Goal: Obtain resource: Obtain resource

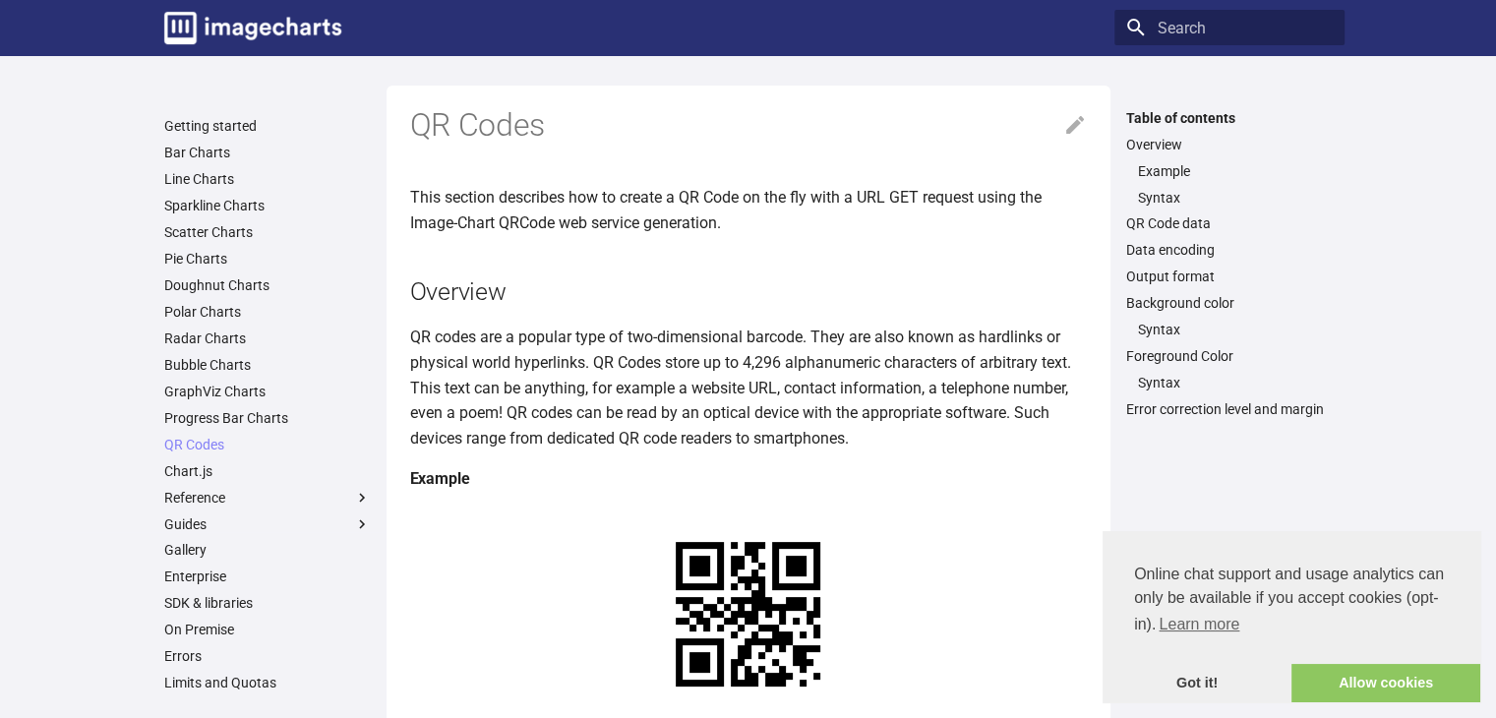
scroll to position [393, 0]
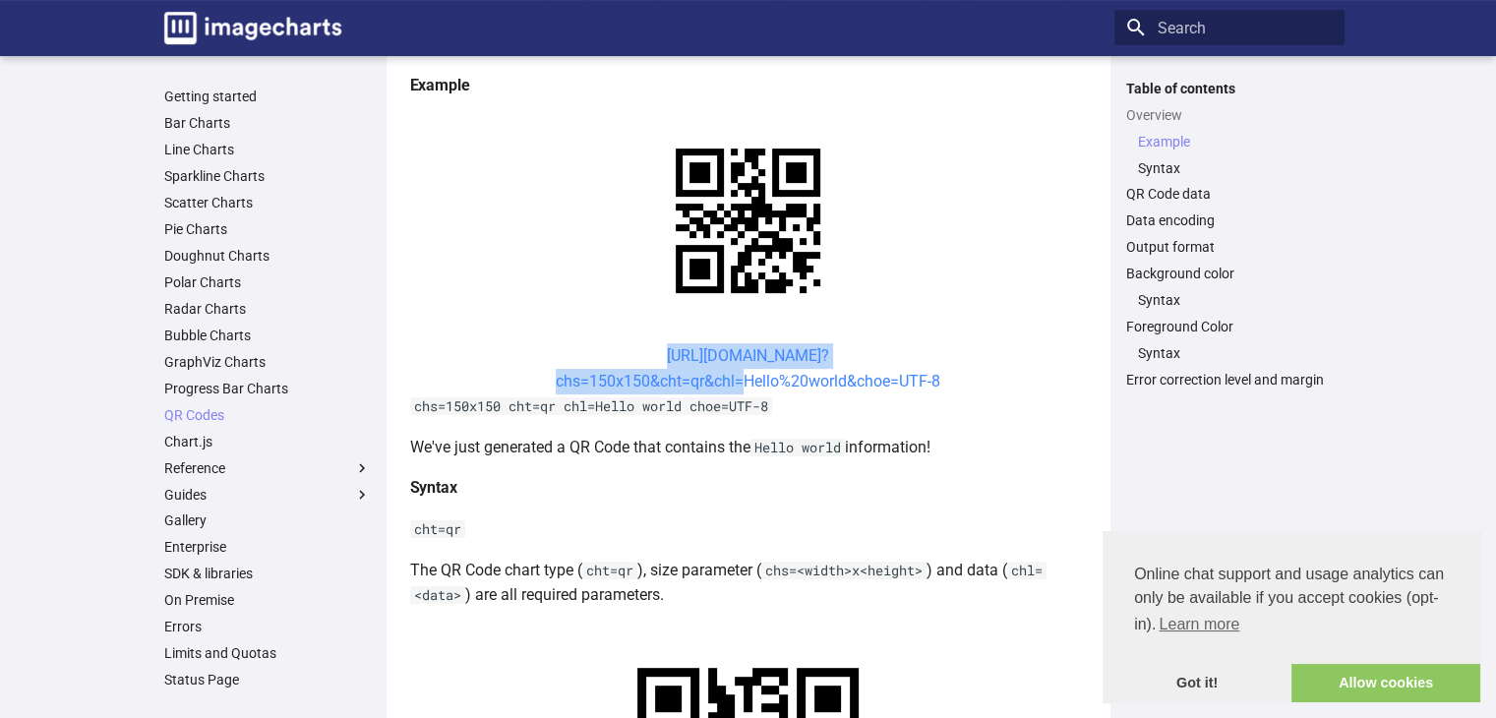
drag, startPoint x: 621, startPoint y: 347, endPoint x: 733, endPoint y: 387, distance: 118.8
click at [733, 387] on center "[URL][DOMAIN_NAME]? chs=150x150&cht=qr&chl=Hello%20world&choe=UTF-8" at bounding box center [748, 368] width 677 height 50
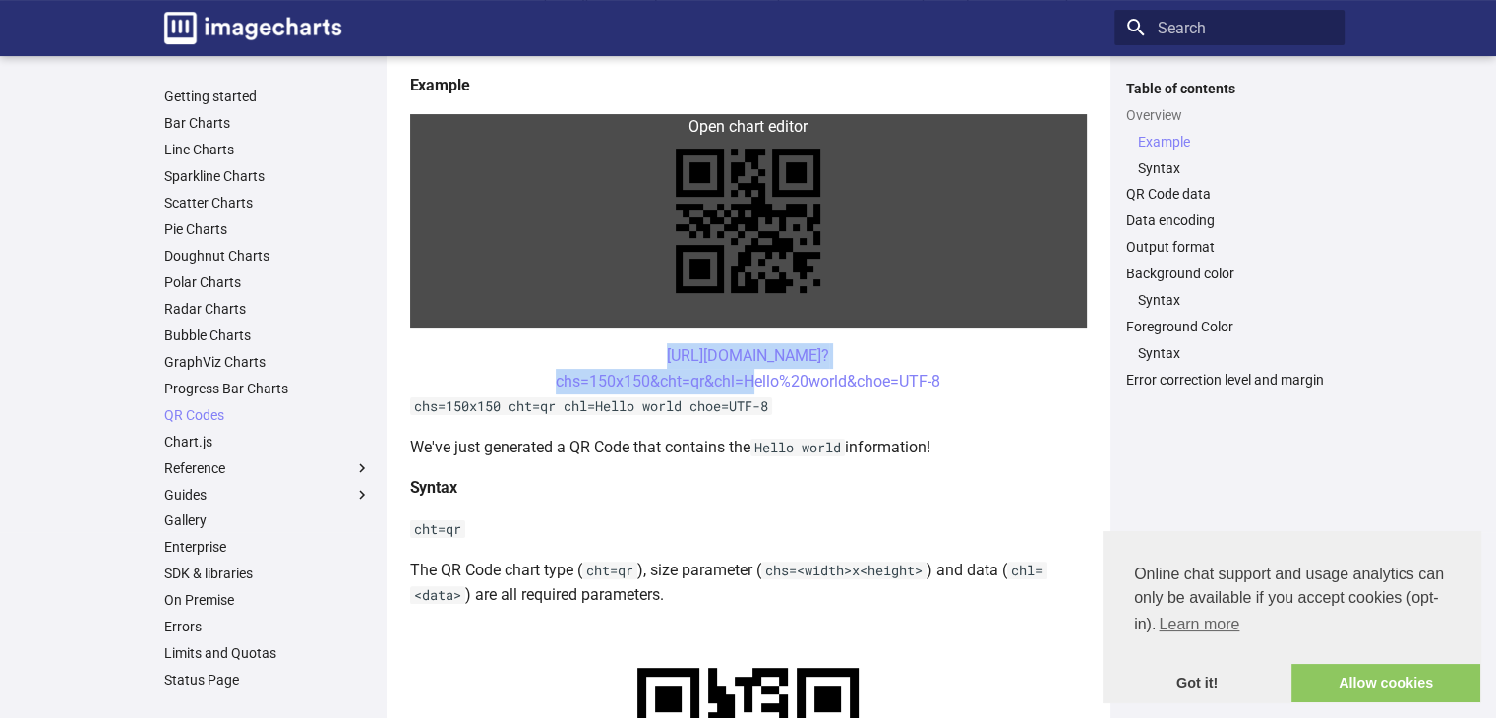
copy link "[URL][DOMAIN_NAME]? chs=150x150&cht=qr&chl="
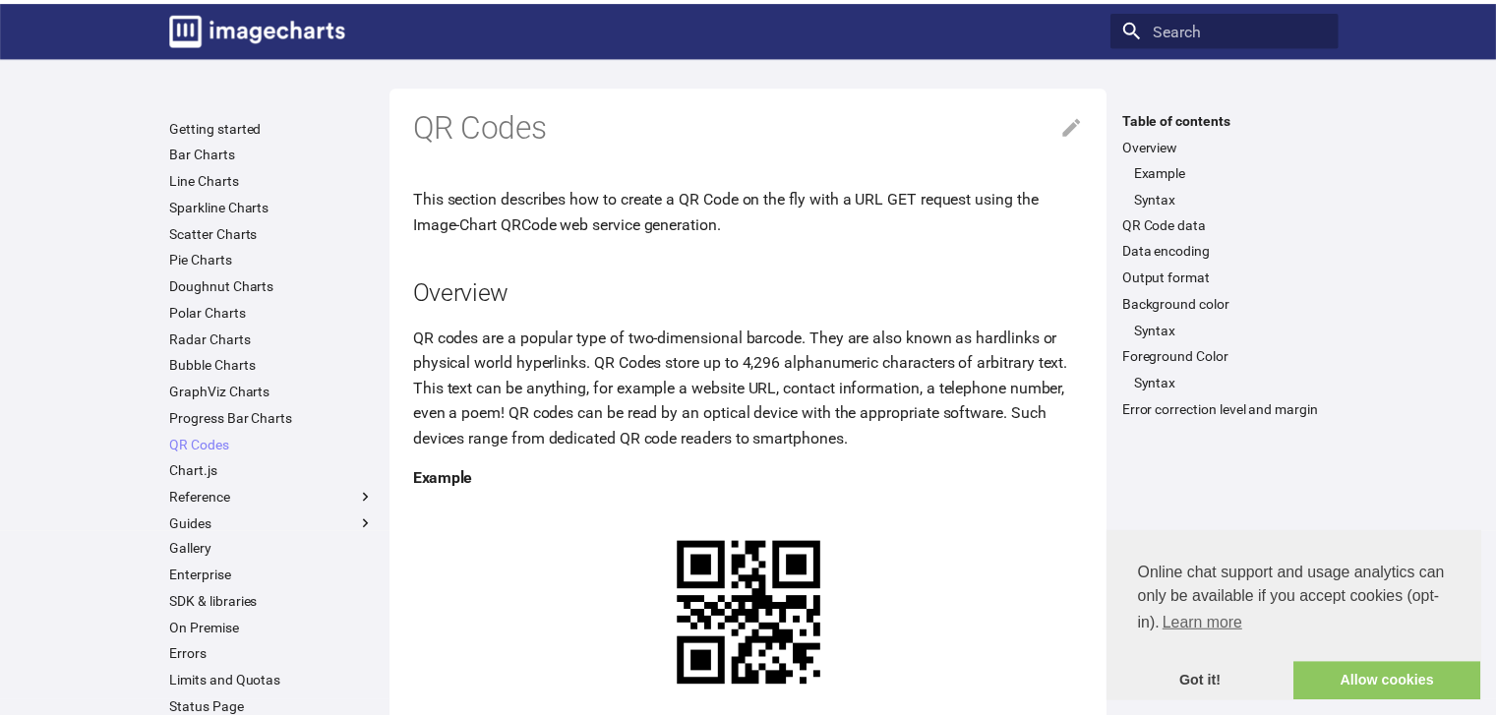
scroll to position [393, 0]
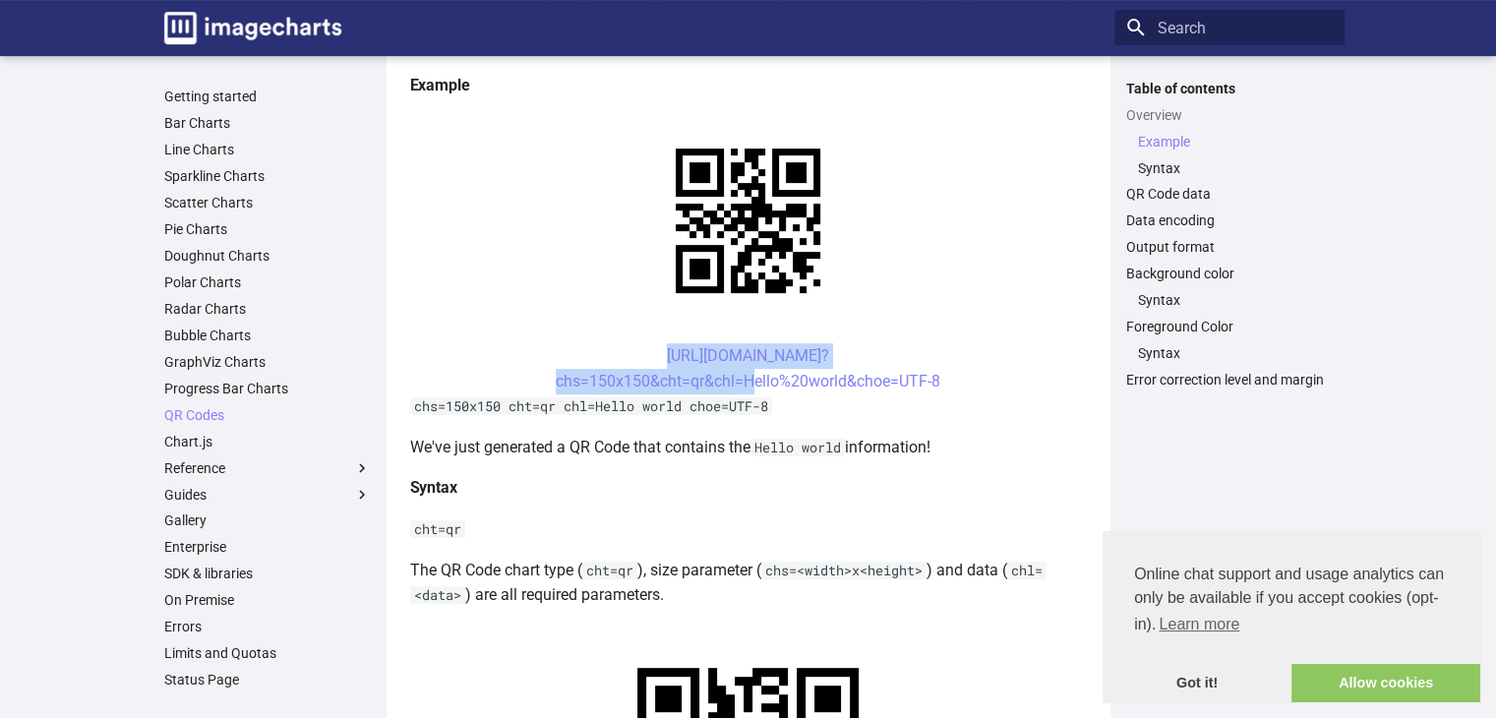
drag, startPoint x: 628, startPoint y: 353, endPoint x: 745, endPoint y: 390, distance: 121.9
click at [745, 390] on center "[URL][DOMAIN_NAME]? chs=150x150&cht=qr&chl=Hello%20world&choe=UTF-8" at bounding box center [748, 368] width 677 height 50
copy link "[URL][DOMAIN_NAME]? chs=150x150&cht=qr&chl="
